Goal: Task Accomplishment & Management: Complete application form

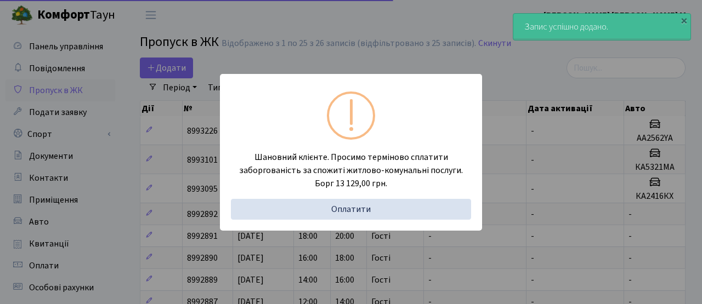
select select "25"
click at [184, 125] on div "Шановний клієнте. Просимо терміново сплатити заборгованість за спожиті житлово-…" at bounding box center [351, 152] width 702 height 304
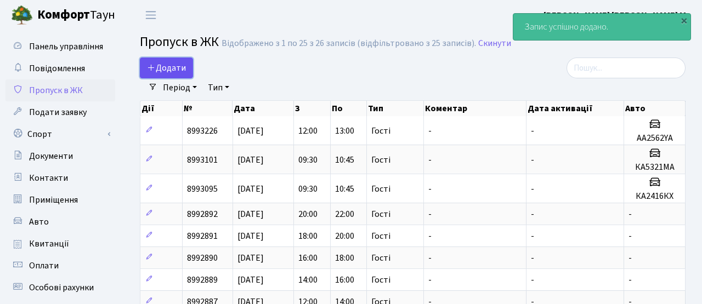
click at [178, 68] on span "Додати" at bounding box center [166, 68] width 39 height 12
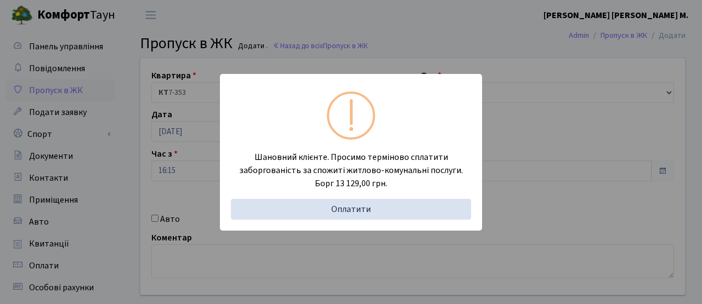
click at [179, 195] on div "Шановний клієнте. Просимо терміново сплатити заборгованість за спожиті житлово-…" at bounding box center [351, 152] width 702 height 304
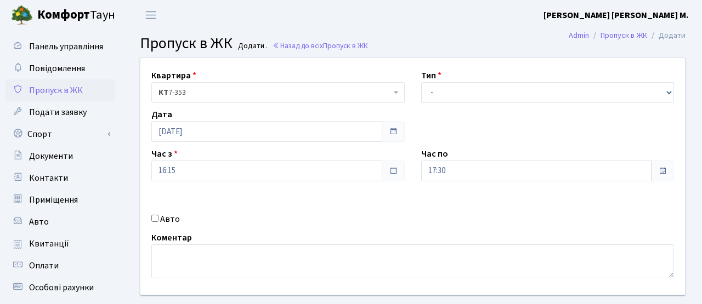
click at [164, 217] on label "Авто" at bounding box center [170, 219] width 20 height 13
click at [158, 217] on input "Авто" at bounding box center [154, 218] width 7 height 7
checkbox input "true"
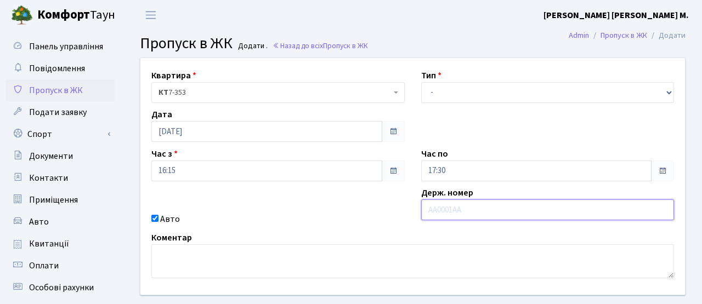
paste input "КА3139ІВ"
type input "КА3139ІВ"
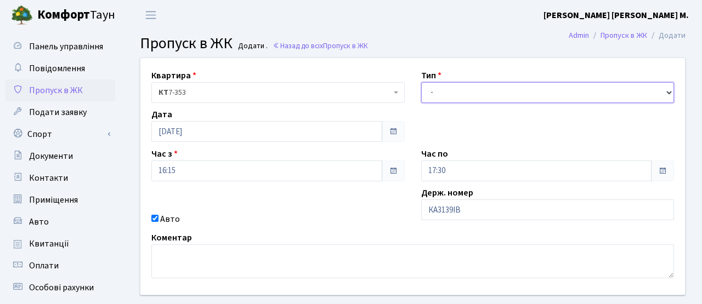
click at [456, 95] on select "- Доставка Таксі Гості Сервіс" at bounding box center [547, 92] width 253 height 21
select select "3"
click at [421, 82] on select "- Доставка Таксі Гості Сервіс" at bounding box center [547, 92] width 253 height 21
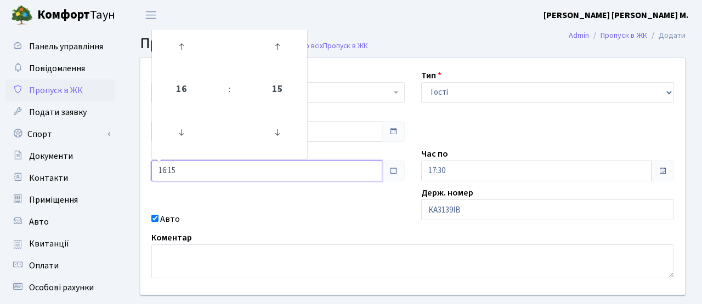
drag, startPoint x: 185, startPoint y: 171, endPoint x: 115, endPoint y: 167, distance: 70.3
click at [115, 167] on div "Панель управління Повідомлення Пропуск в ЖК Подати заявку Спорт Бронювання Скар…" at bounding box center [351, 248] width 702 height 436
type input "18:00"
click at [327, 223] on div "Авто" at bounding box center [278, 219] width 270 height 13
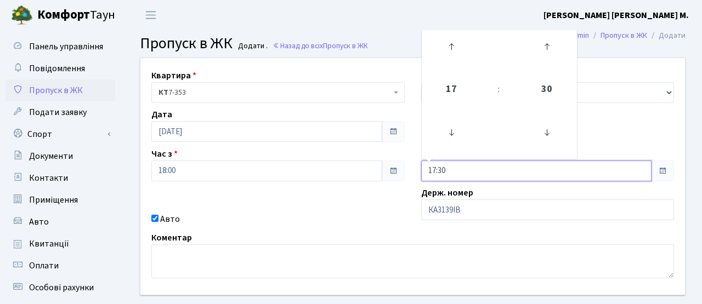
drag, startPoint x: 450, startPoint y: 169, endPoint x: 373, endPoint y: 169, distance: 76.8
click at [373, 169] on div "Квартира <b>КТ</b>&nbsp;&nbsp;&nbsp;&nbsp;7-353 <b>КТ</b>&nbsp;&nbsp;&nbsp;&nbs…" at bounding box center [412, 176] width 561 height 237
type input "19:00"
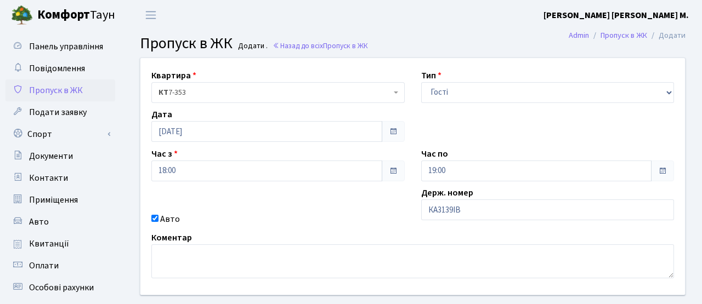
click at [394, 218] on div "Авто" at bounding box center [278, 219] width 270 height 13
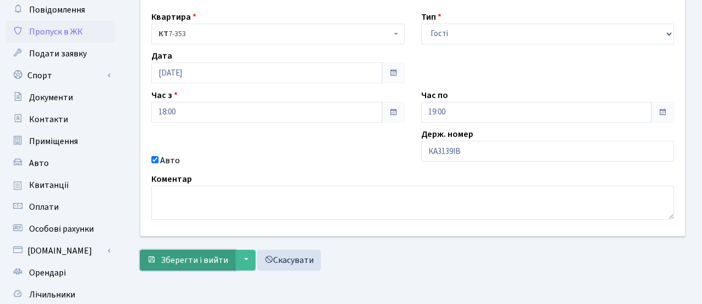
click at [211, 257] on span "Зберегти і вийти" at bounding box center [194, 260] width 67 height 12
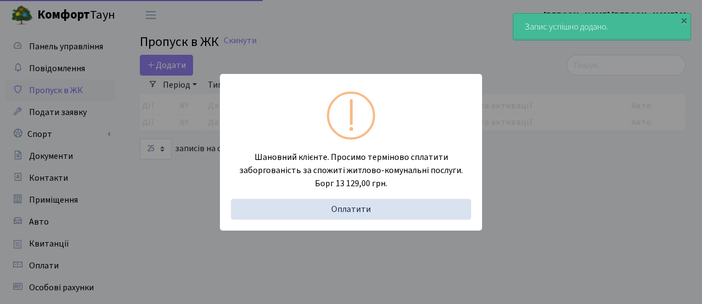
select select "25"
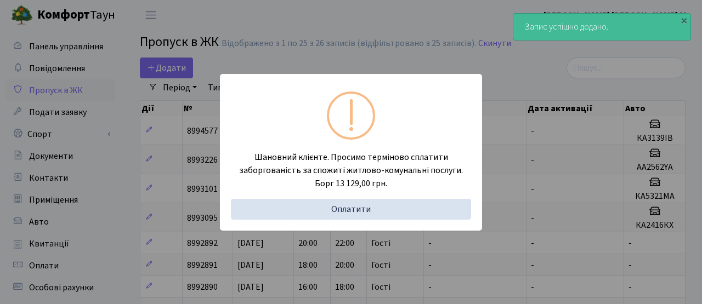
click at [167, 63] on div "Шановний клієнте. Просимо терміново сплатити заборгованість за спожиті житлово-…" at bounding box center [351, 152] width 702 height 304
